Goal: Task Accomplishment & Management: Use online tool/utility

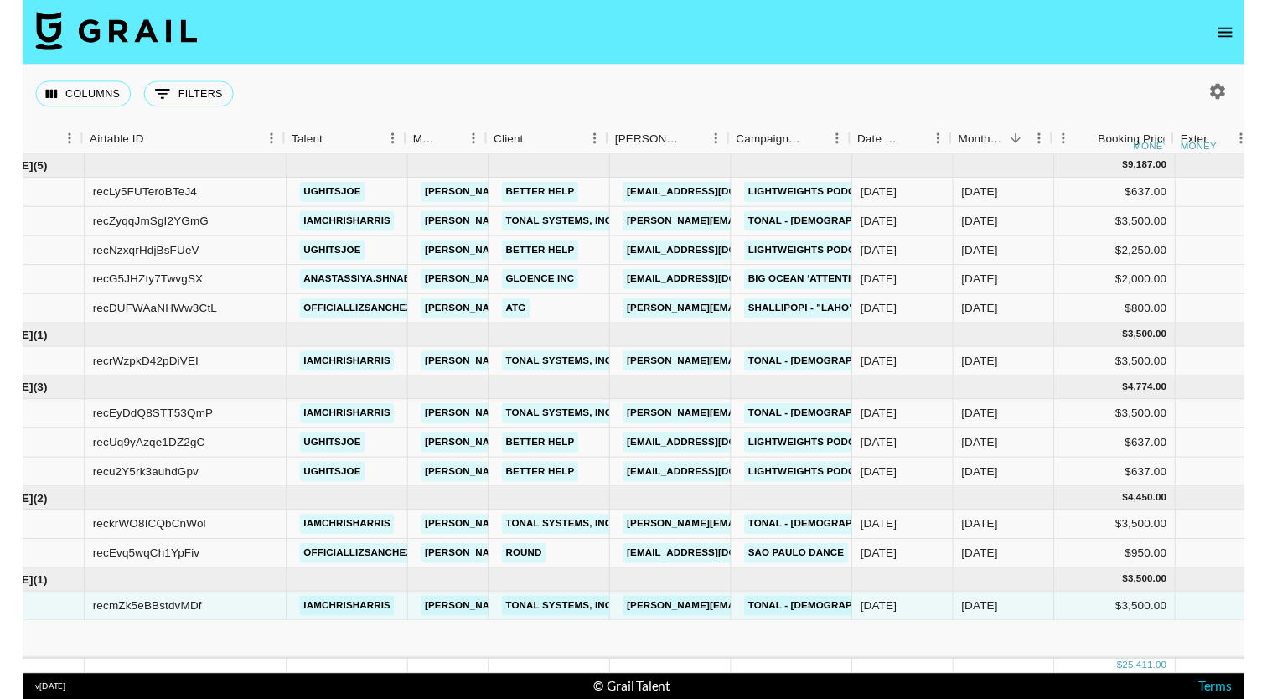
scroll to position [0, 77]
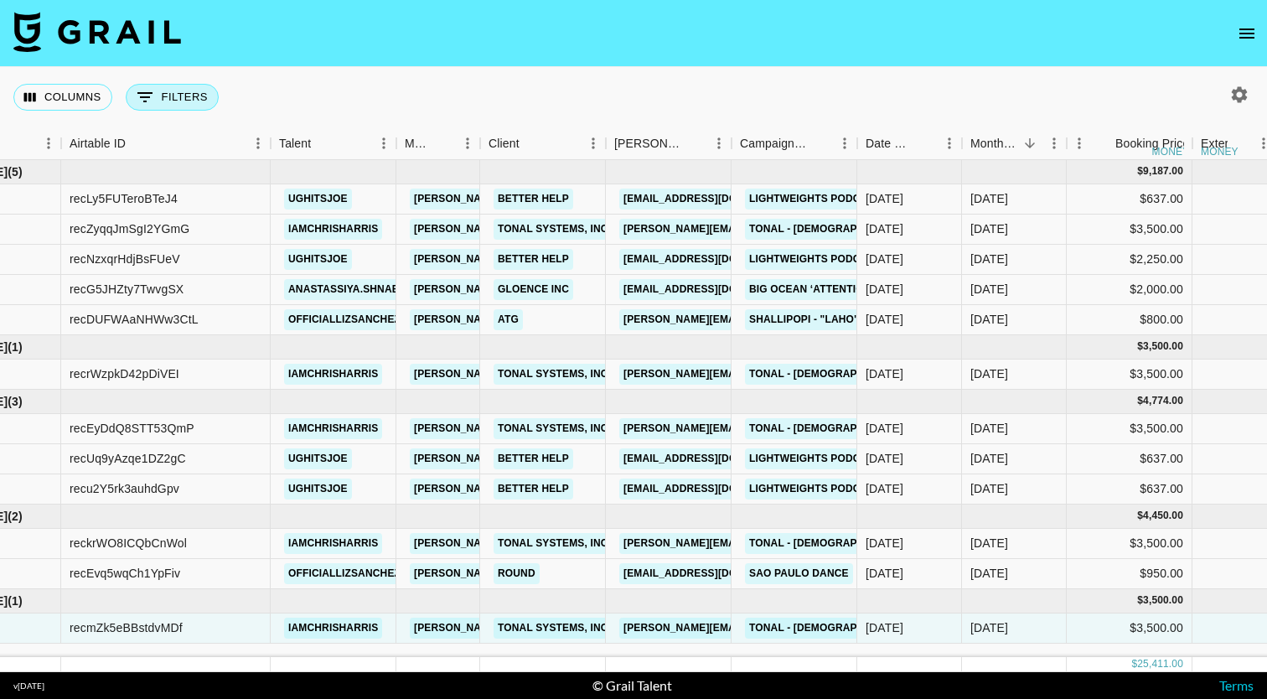
click at [159, 90] on button "0 Filters" at bounding box center [172, 97] width 93 height 27
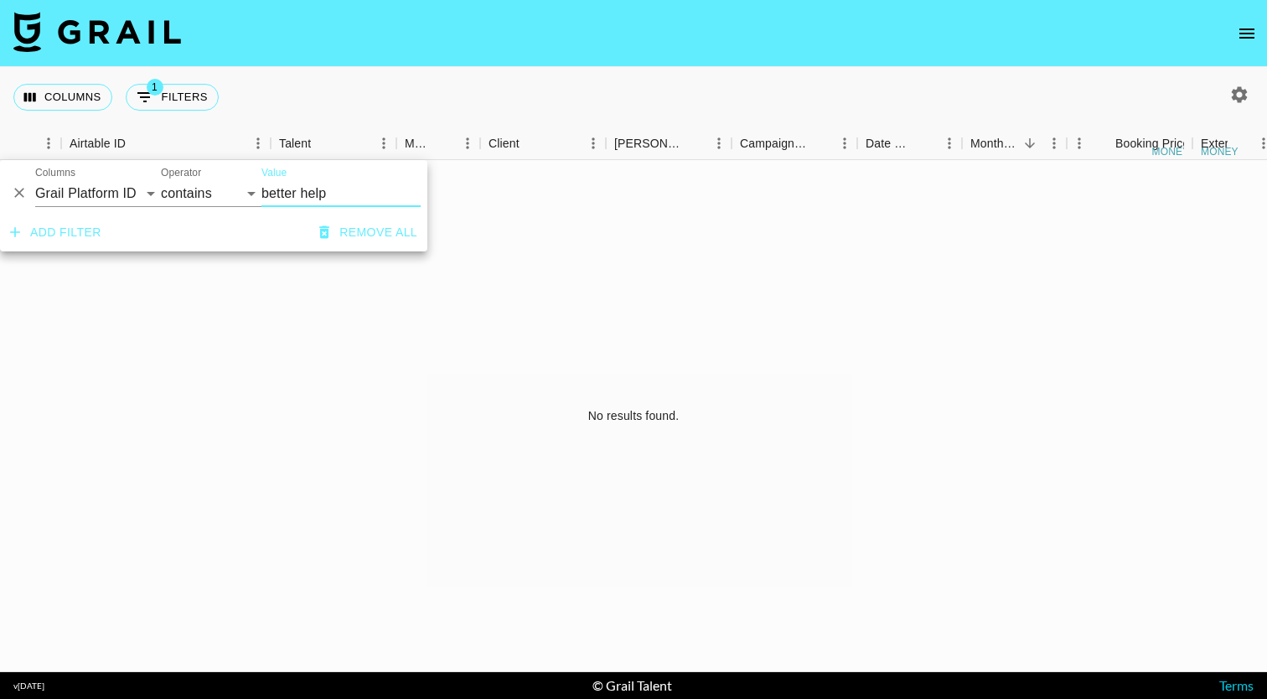
type input "better help"
click at [92, 100] on button "Columns" at bounding box center [62, 97] width 99 height 27
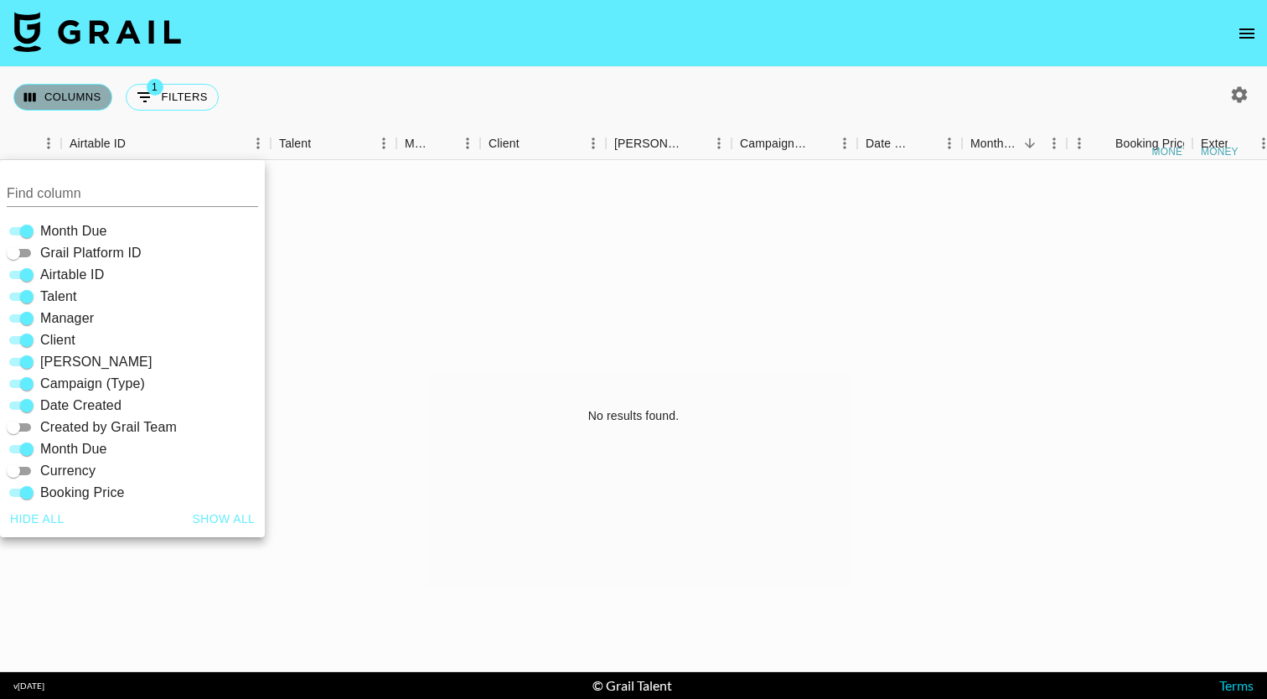
click at [92, 100] on button "Columns" at bounding box center [62, 97] width 99 height 27
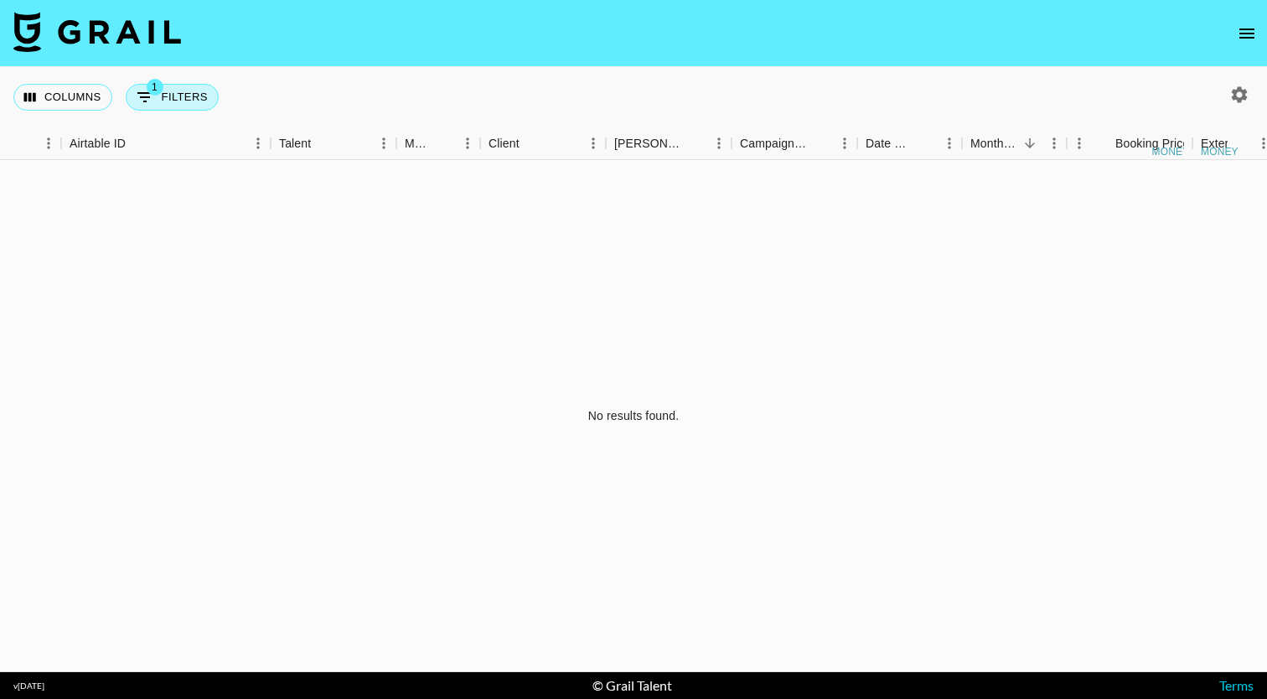
click at [173, 99] on button "1 Filters" at bounding box center [172, 97] width 93 height 27
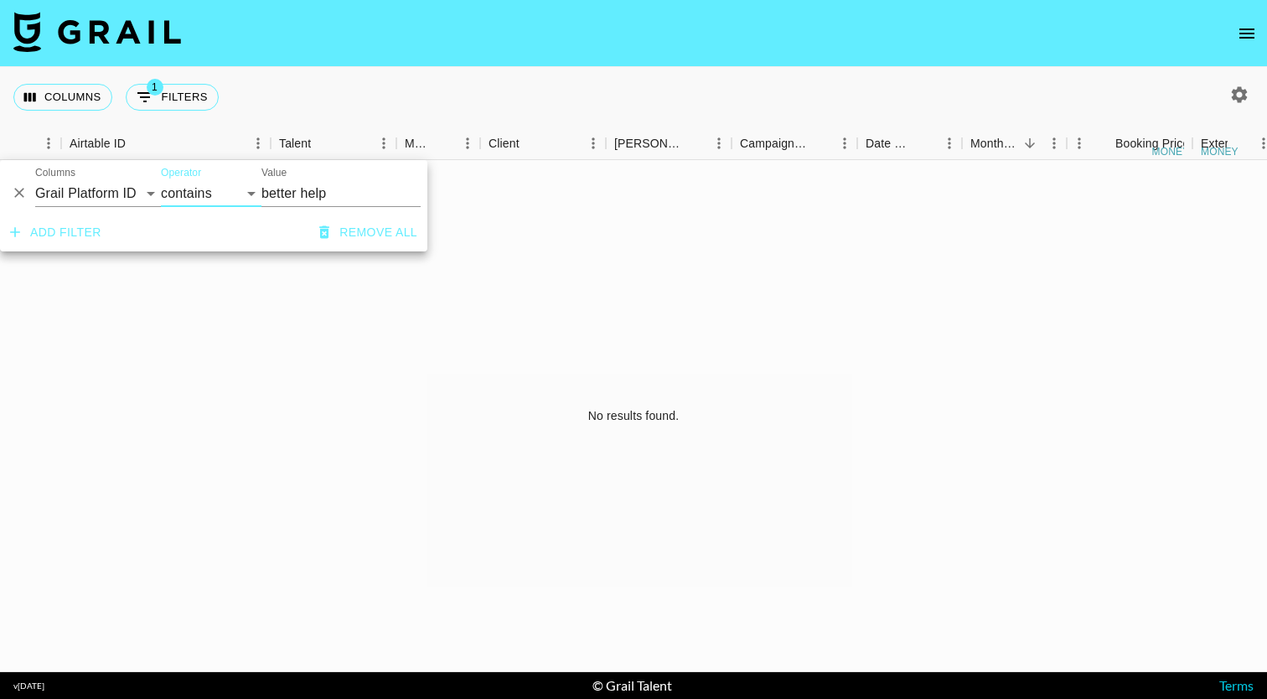
click at [337, 197] on input "better help" at bounding box center [340, 193] width 159 height 27
click at [320, 190] on input "better help" at bounding box center [340, 193] width 159 height 27
type input "better"
click at [371, 237] on button "Remove all" at bounding box center [367, 232] width 111 height 31
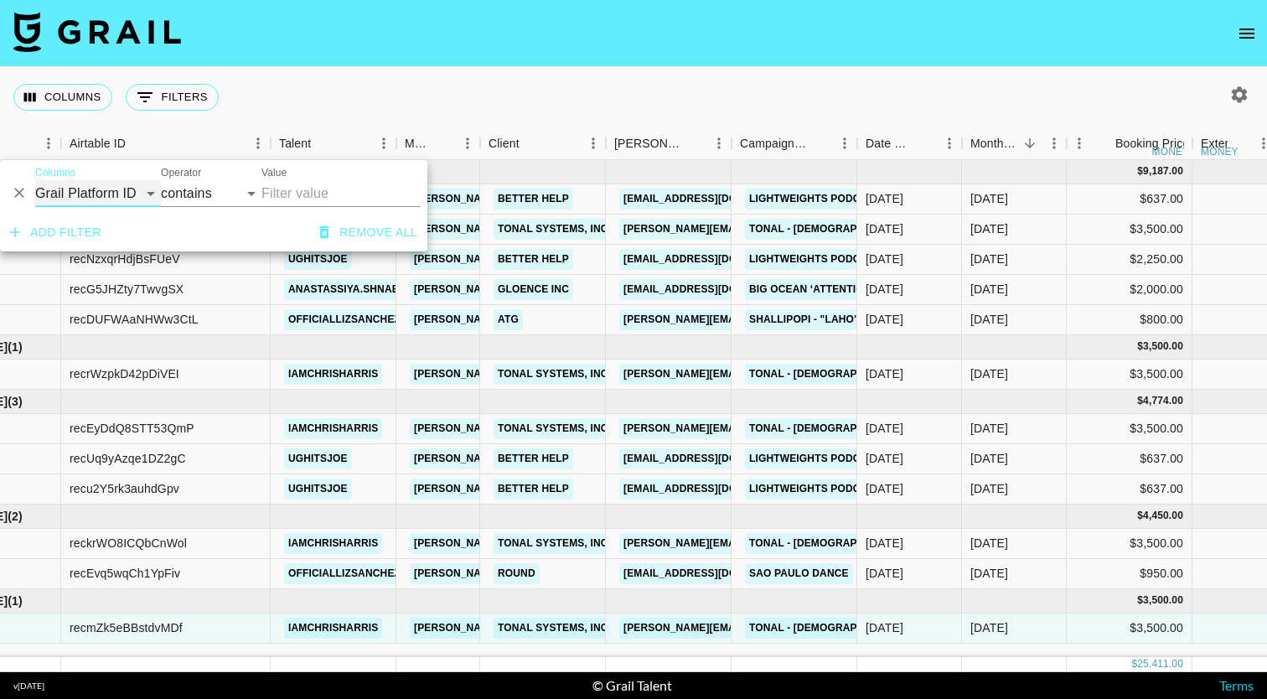
select select "clientId"
select select "is"
click at [288, 194] on input "Value" at bounding box center [374, 193] width 226 height 26
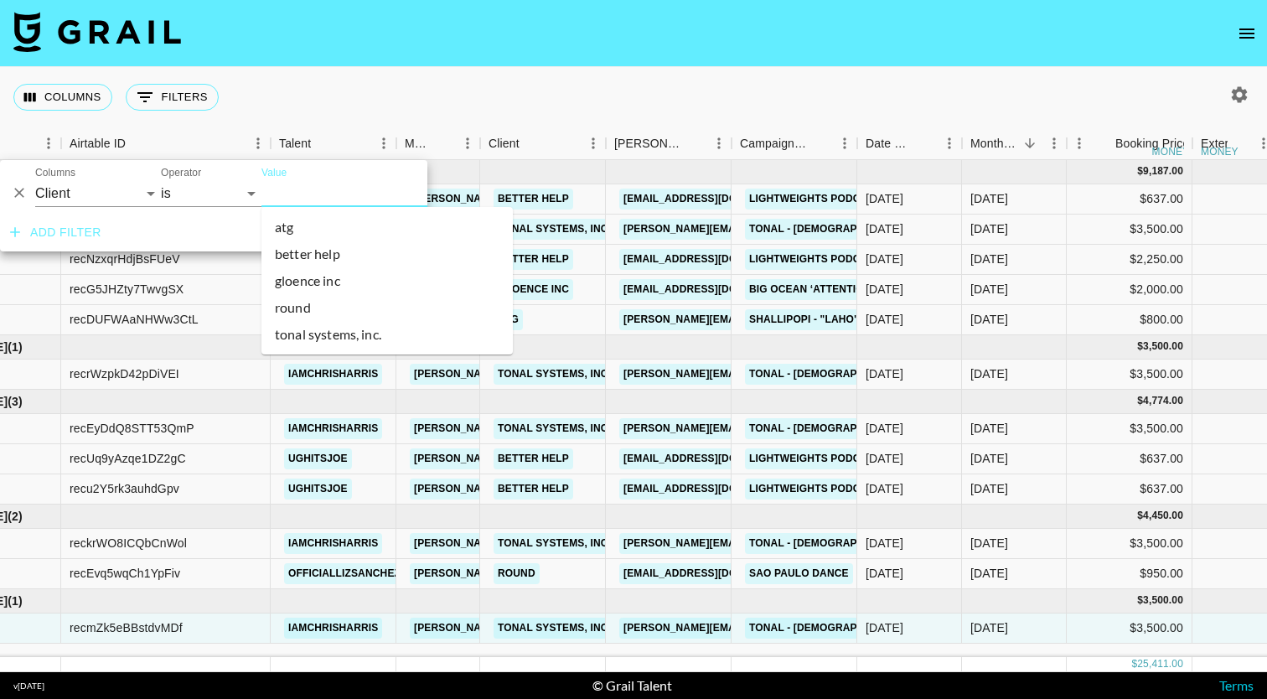
click at [319, 250] on li "better help" at bounding box center [386, 253] width 251 height 27
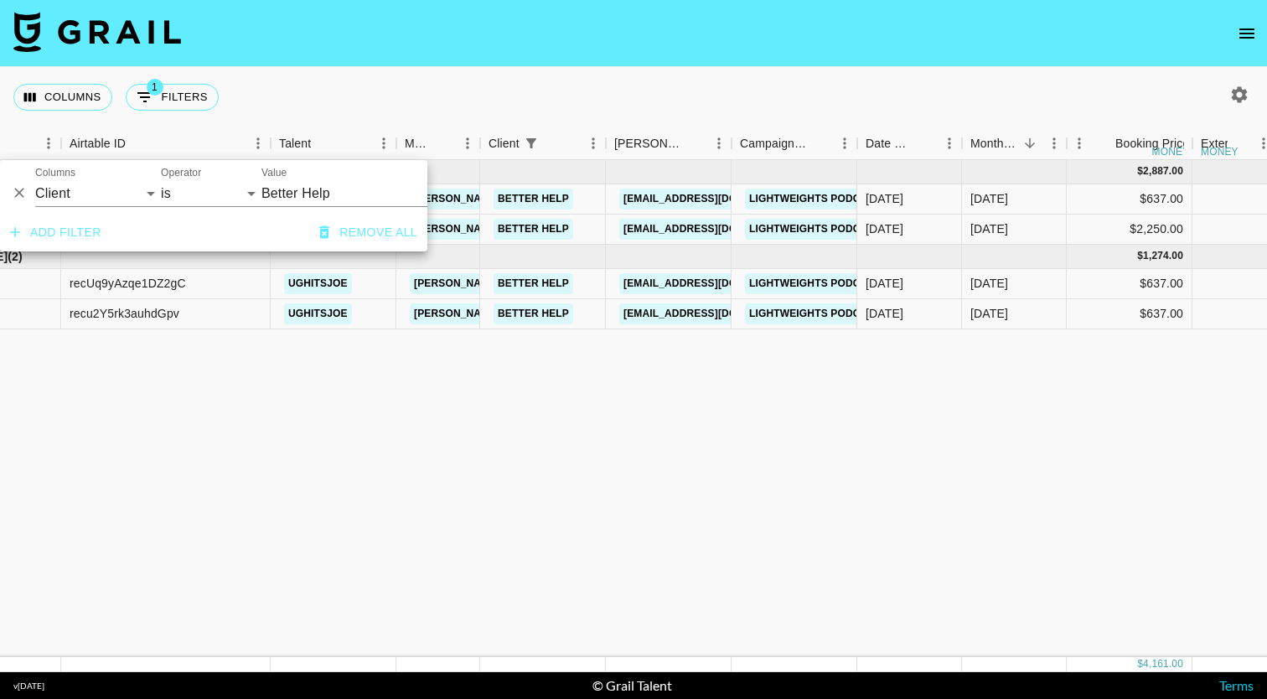
click at [505, 89] on div "Columns 1 Filters + Booking" at bounding box center [633, 97] width 1267 height 60
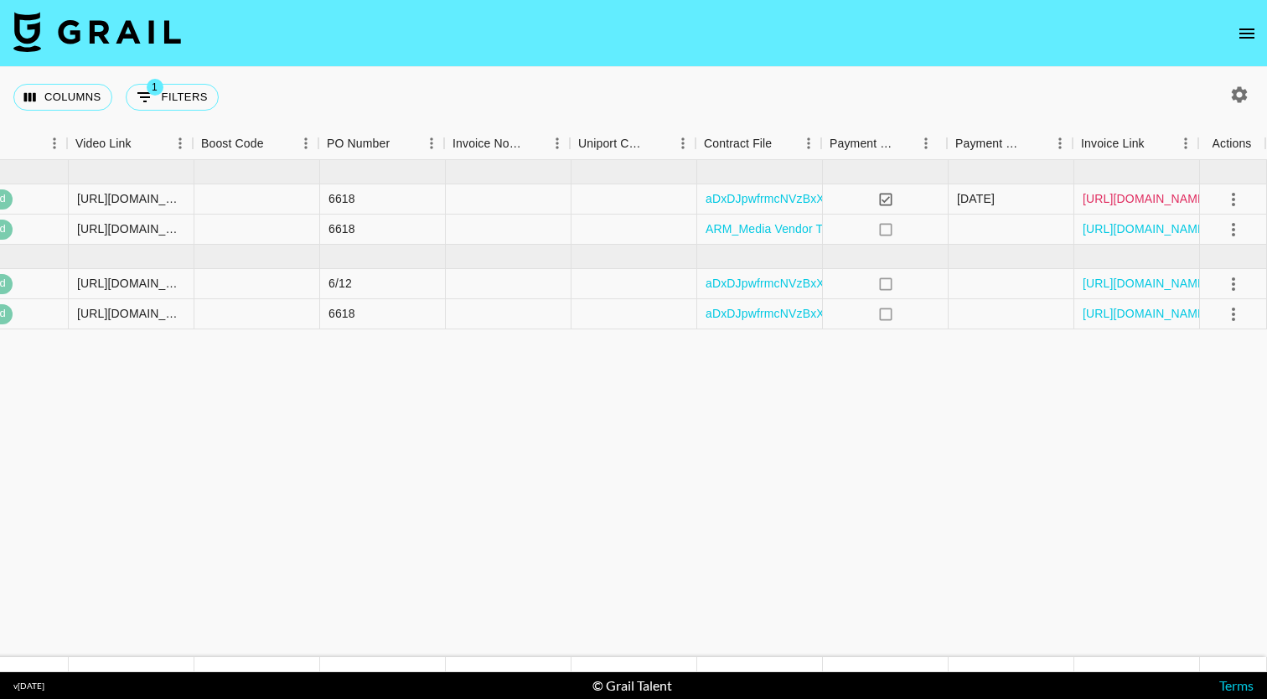
scroll to position [0, 1536]
click at [1109, 198] on link "[URL][DOMAIN_NAME]" at bounding box center [1145, 198] width 126 height 17
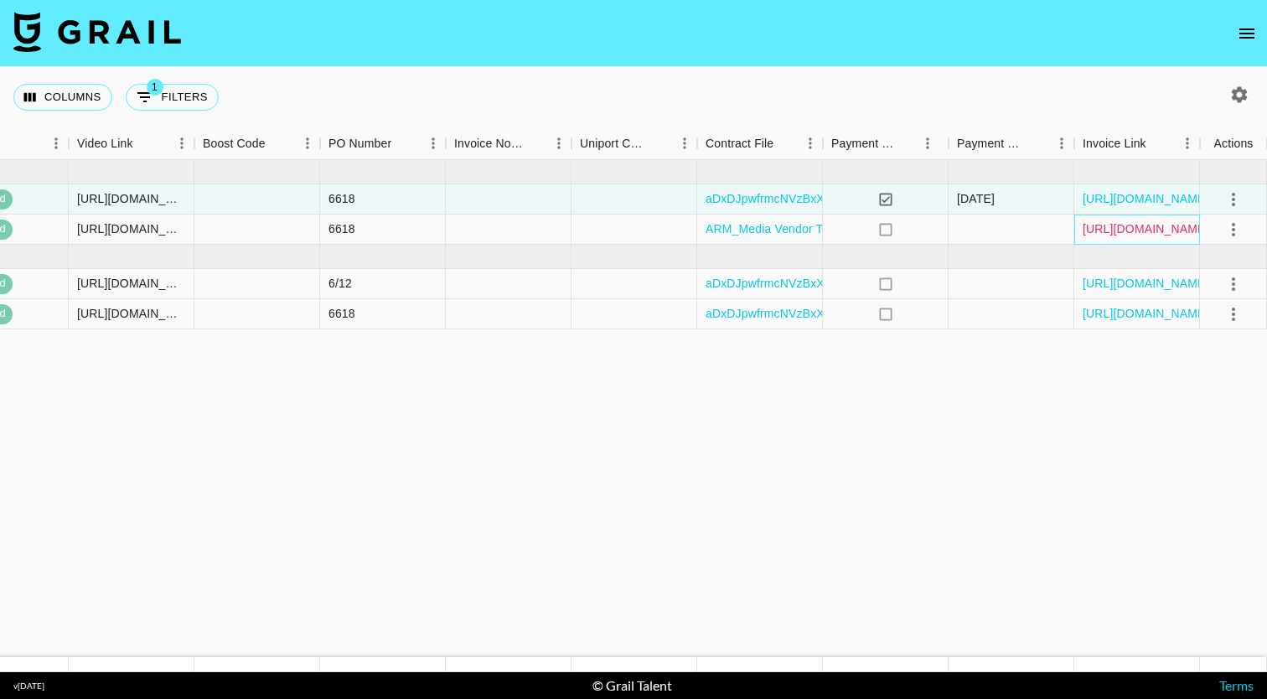
click at [1119, 231] on link "[URL][DOMAIN_NAME]" at bounding box center [1145, 228] width 126 height 17
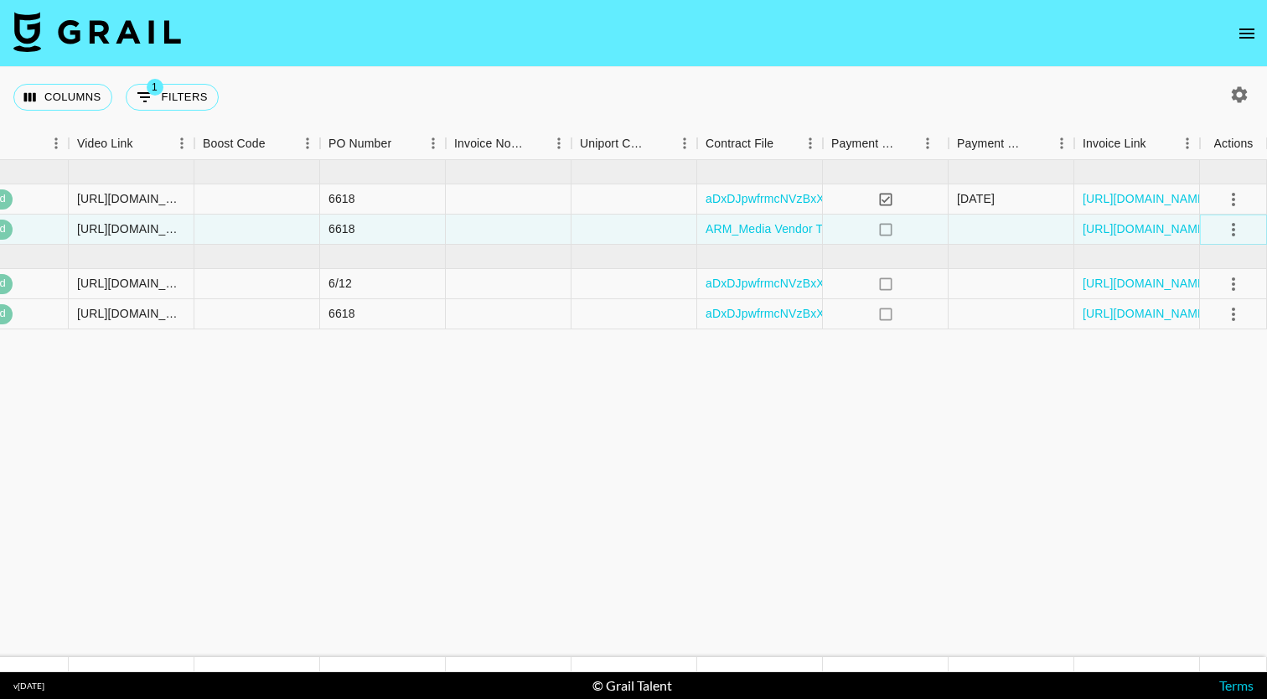
click at [1233, 230] on icon "select merge strategy" at bounding box center [1232, 229] width 3 height 13
click at [1197, 360] on li "Cancel" at bounding box center [1212, 356] width 109 height 30
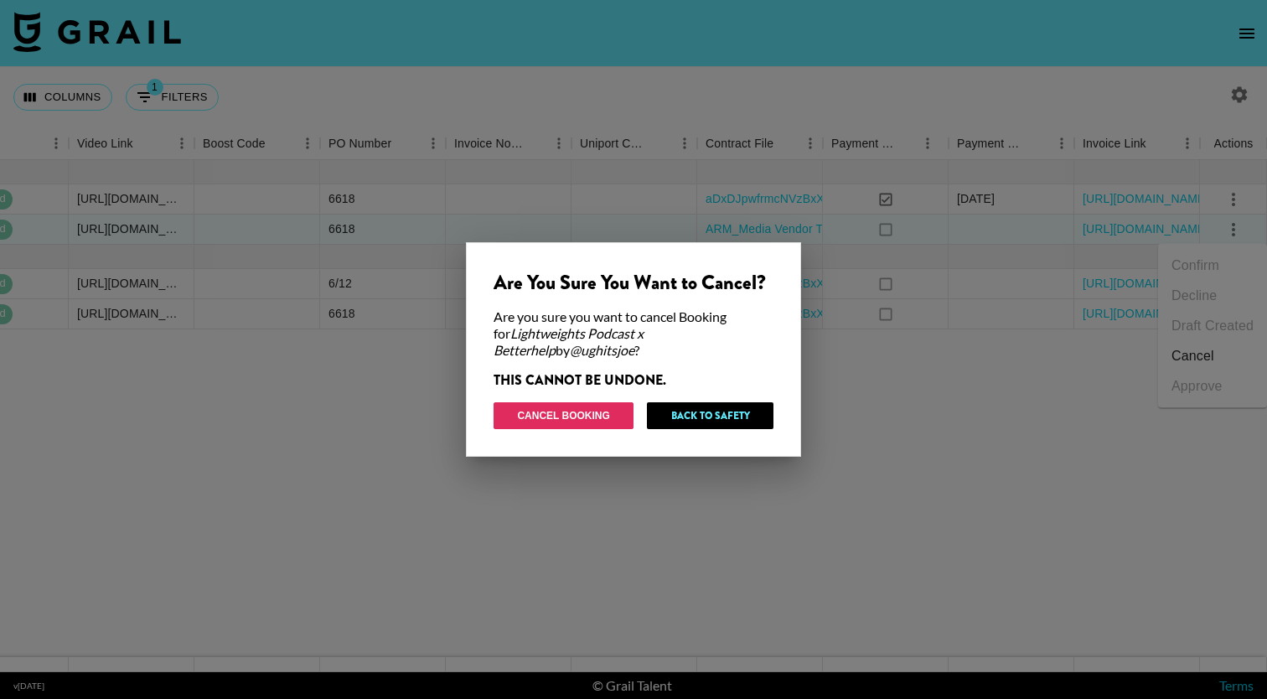
click at [622, 419] on button "Cancel Booking" at bounding box center [563, 415] width 140 height 27
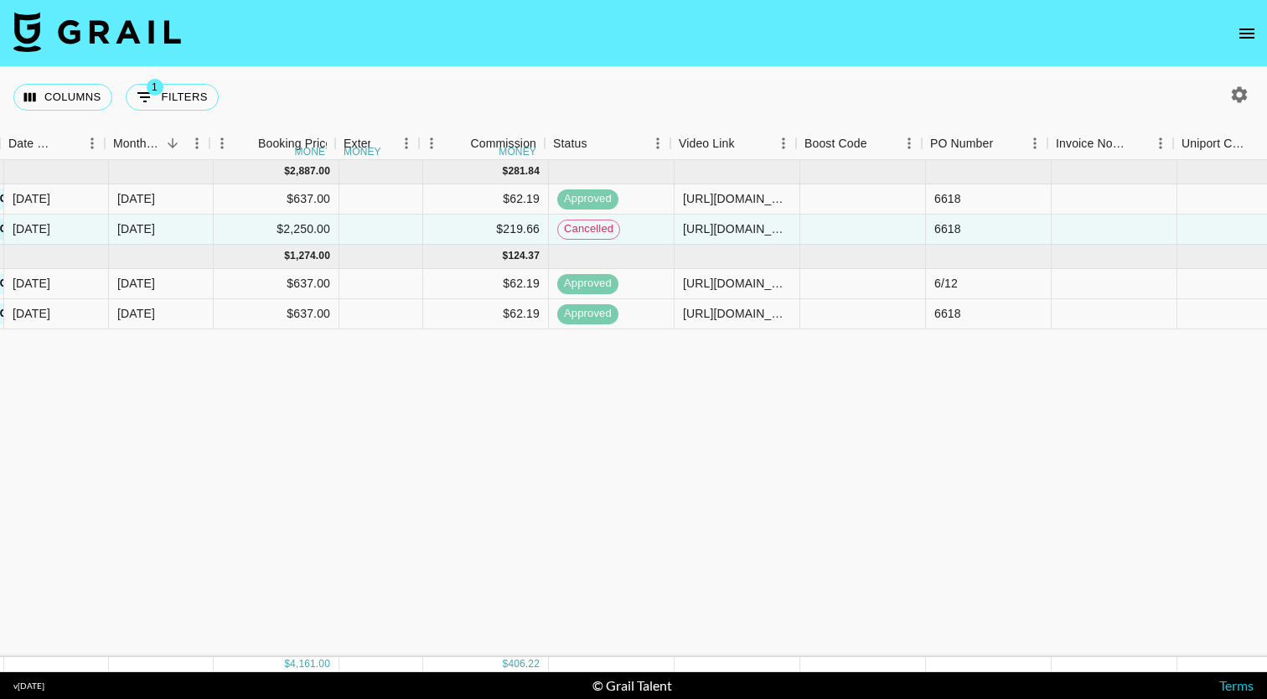
scroll to position [0, 901]
